Goal: Task Accomplishment & Management: Manage account settings

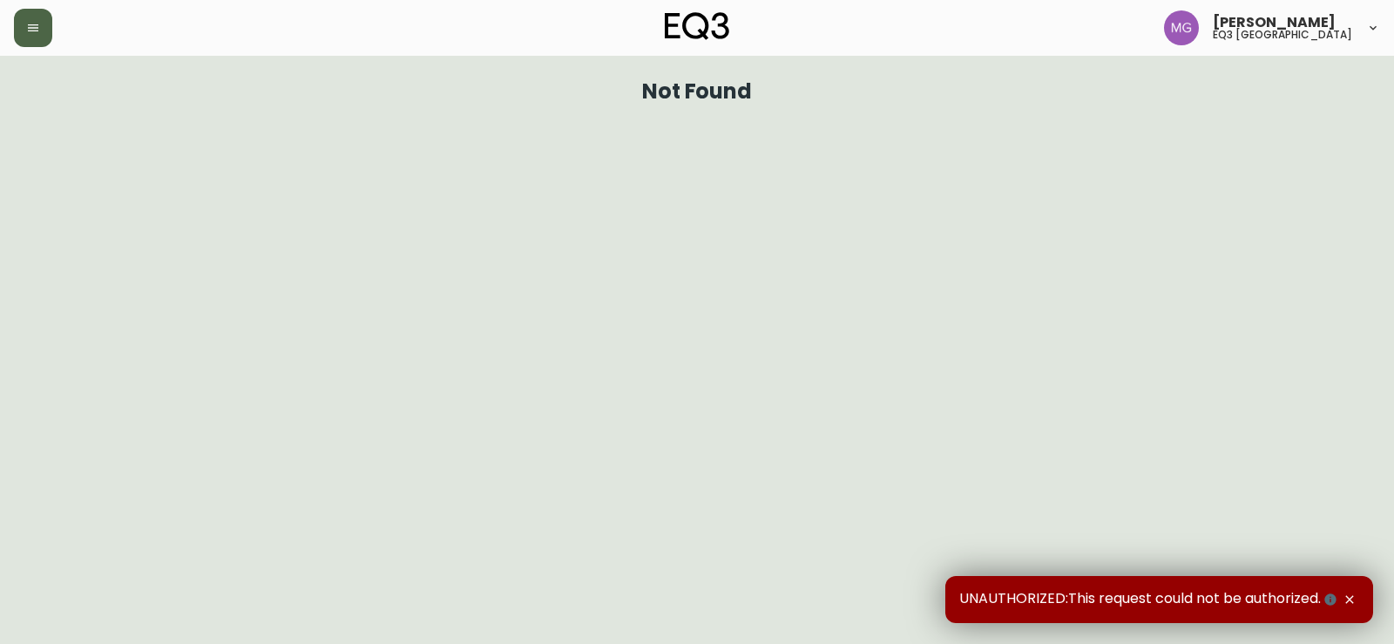
click at [37, 32] on icon "button" at bounding box center [33, 28] width 14 height 14
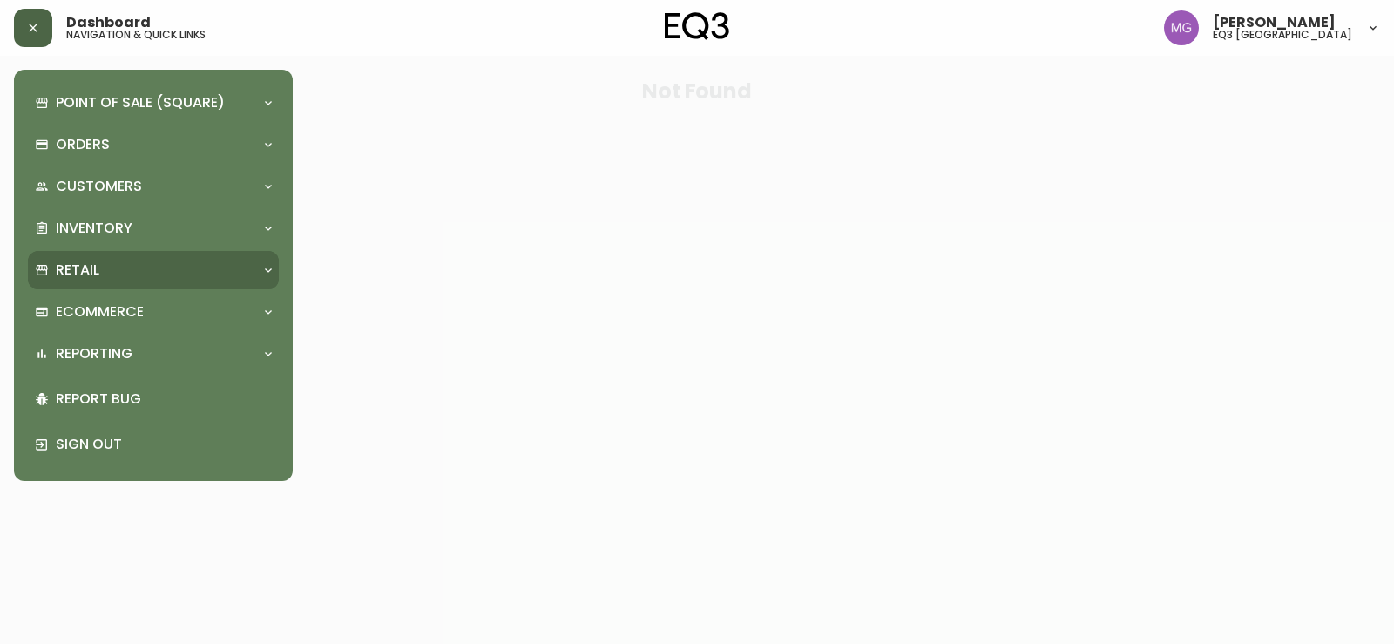
click at [91, 267] on p "Retail" at bounding box center [78, 269] width 44 height 19
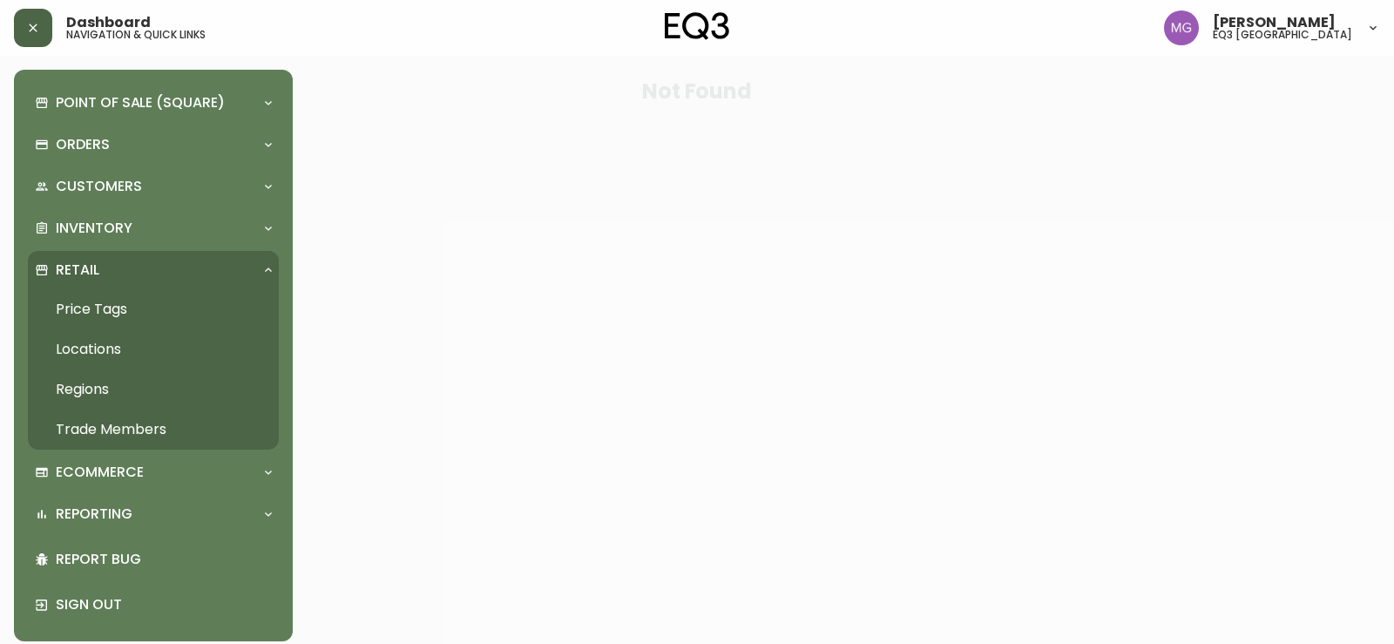
click at [86, 429] on link "Trade Members" at bounding box center [153, 429] width 251 height 40
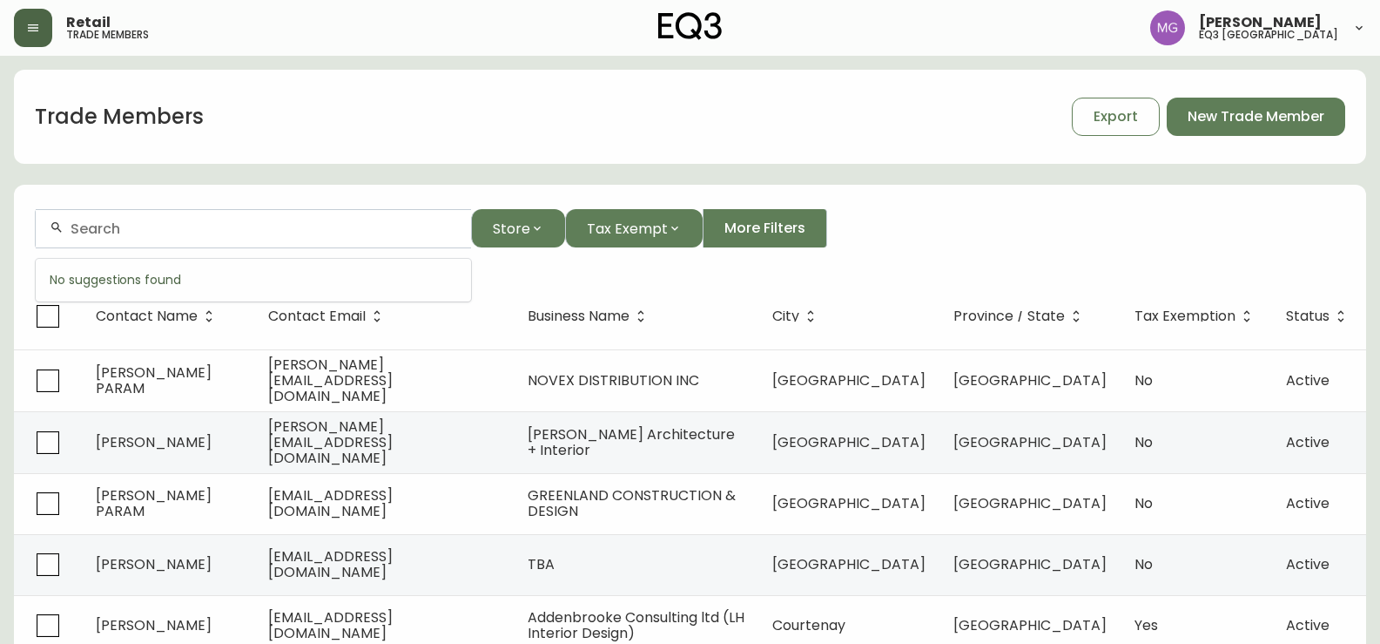
click at [192, 233] on input "text" at bounding box center [264, 228] width 387 height 17
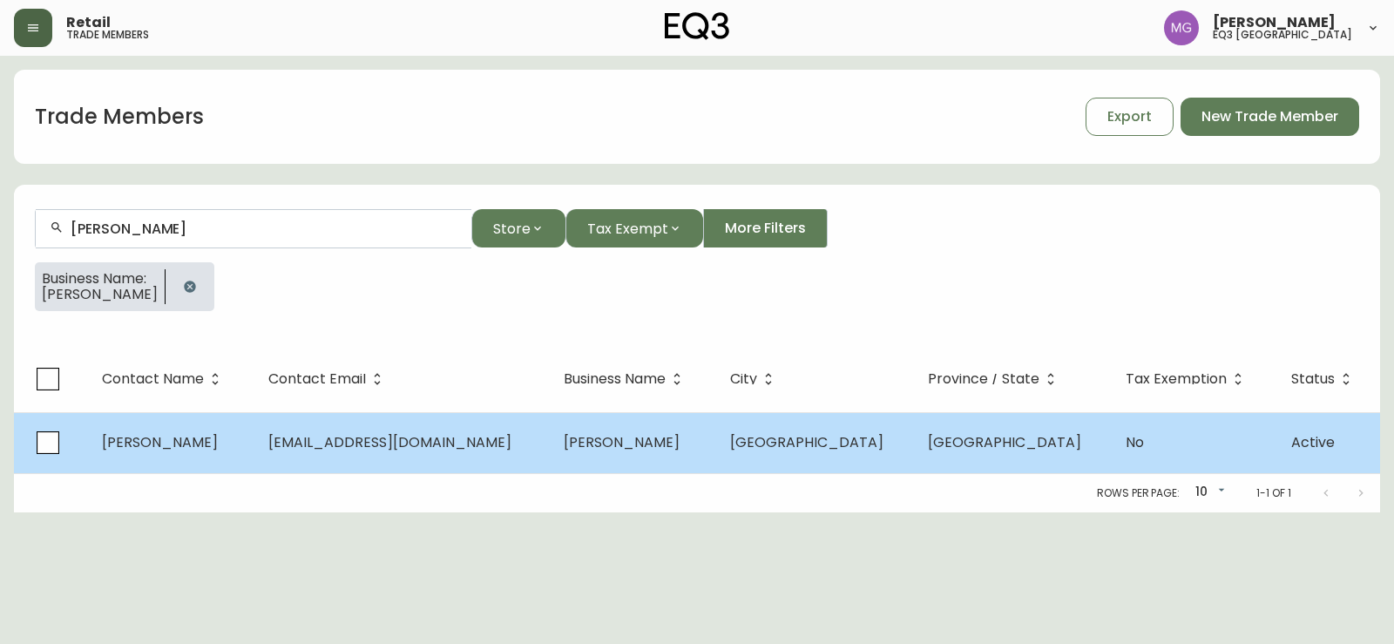
type input "[PERSON_NAME]"
click at [477, 434] on span "[EMAIL_ADDRESS][DOMAIN_NAME]" at bounding box center [389, 442] width 243 height 20
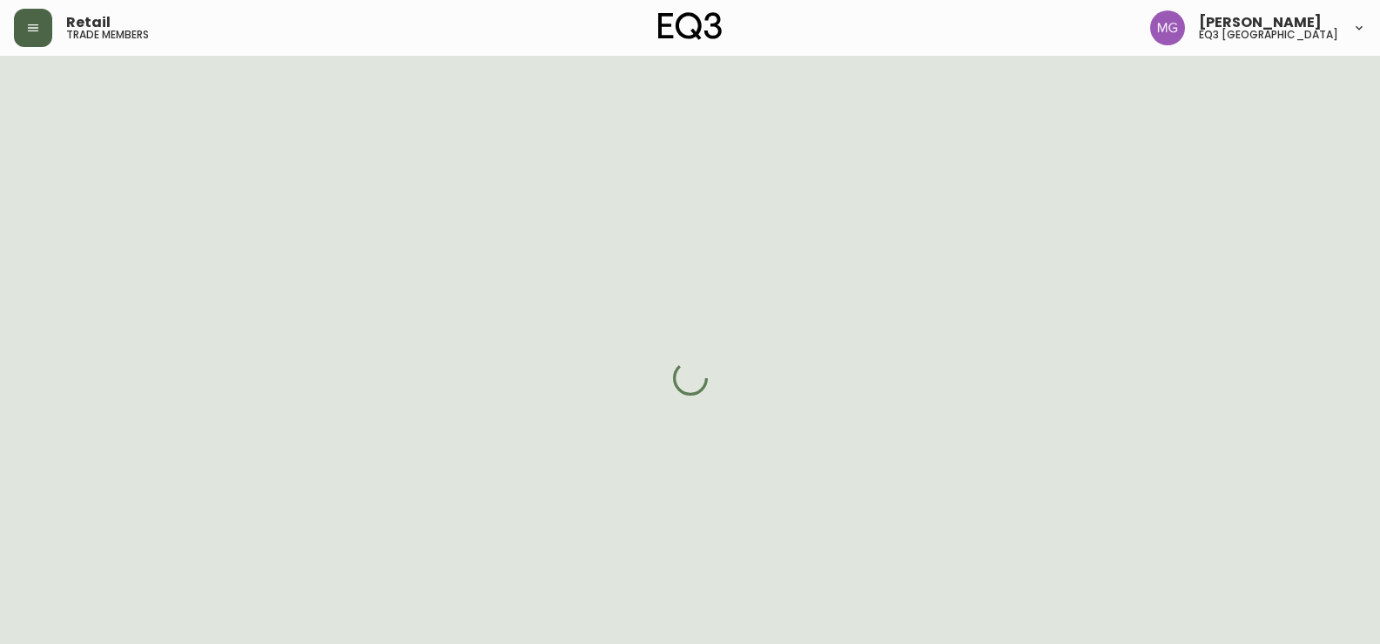
select select "QC"
select select "CA"
select select "CA_FR"
select select "Other"
select select "Interior Designer"
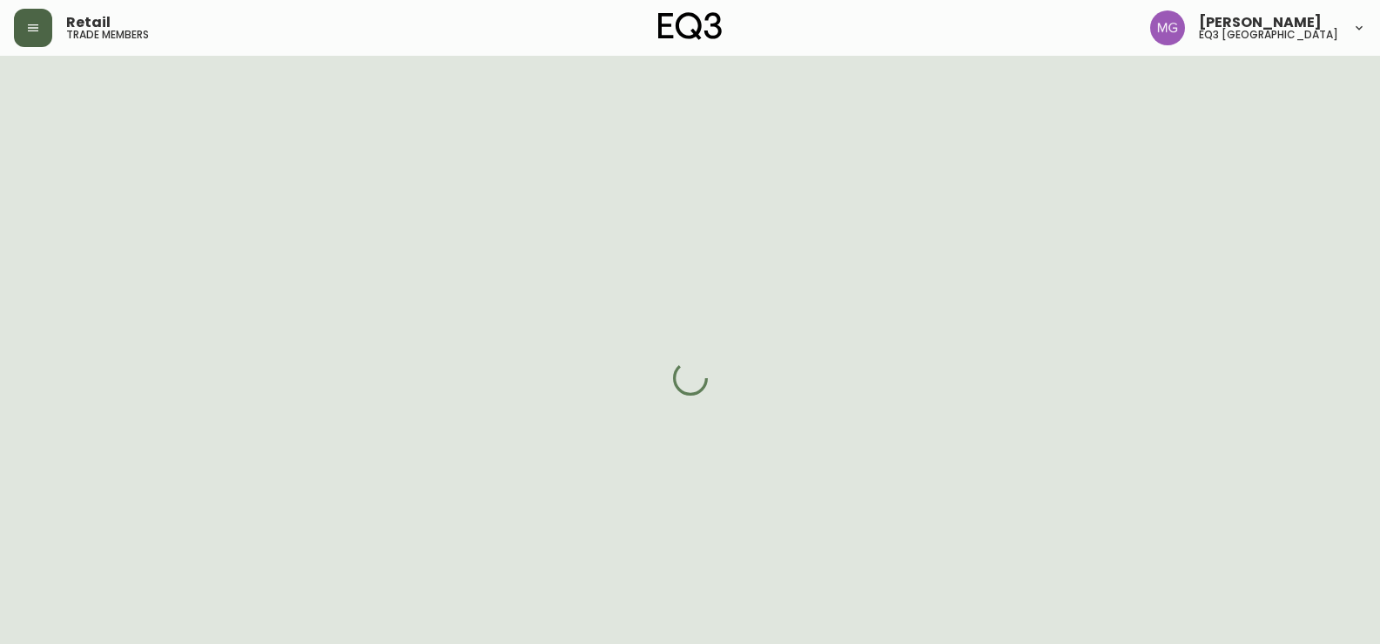
select select "cjwc5ks7z000g3h5rrpv4afax"
select select "false"
